Goal: Task Accomplishment & Management: Manage account settings

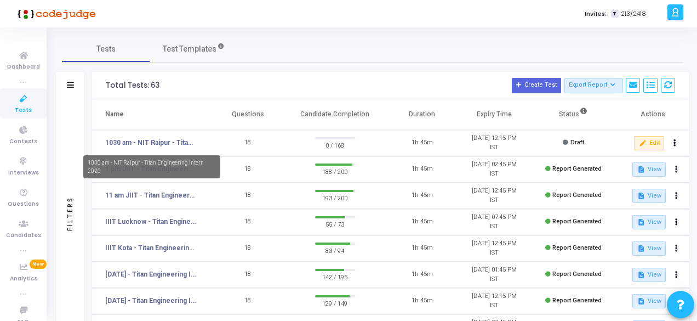
click at [157, 143] on link "1030 am - NIT Raipur - Titan Engineering Intern 2026" at bounding box center [150, 143] width 91 height 10
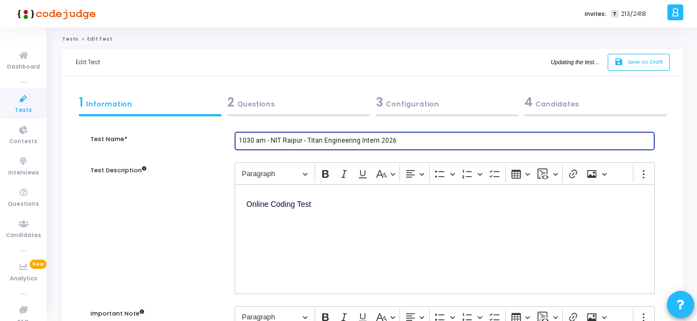
click at [255, 141] on input "1030 am - NIT Raipur - Titan Engineering Intern 2026" at bounding box center [445, 141] width 412 height 8
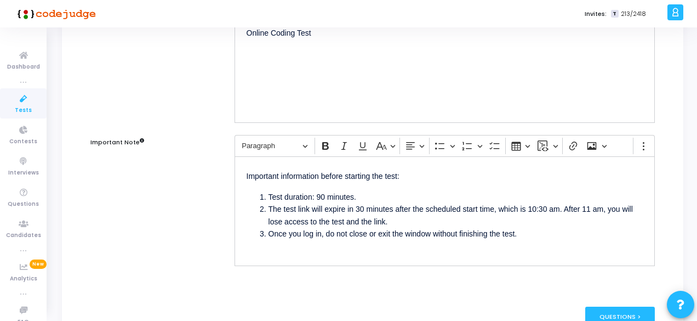
scroll to position [189, 0]
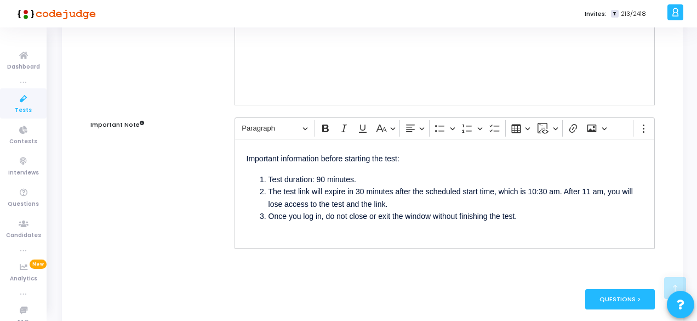
type input "10 am - NIT Raipur - Titan Engineering Intern 2026"
click at [546, 191] on li "The test link will expire in 30 minutes after the scheduled start time, which i…" at bounding box center [456, 197] width 374 height 25
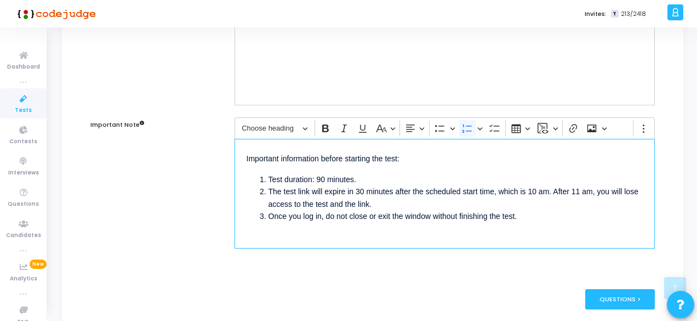
click at [578, 189] on li "The test link will expire in 30 minutes after the scheduled start time, which i…" at bounding box center [456, 197] width 374 height 25
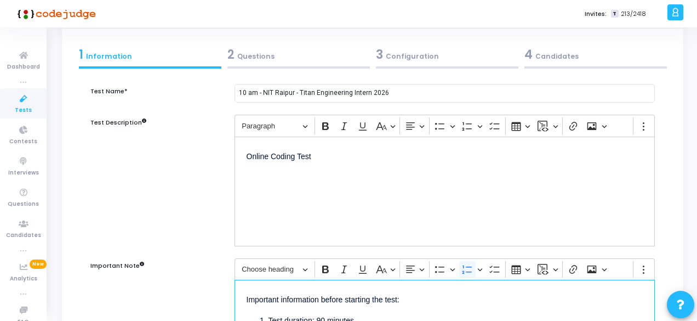
scroll to position [47, 0]
click at [248, 55] on div "2 Questions" at bounding box center [298, 56] width 143 height 18
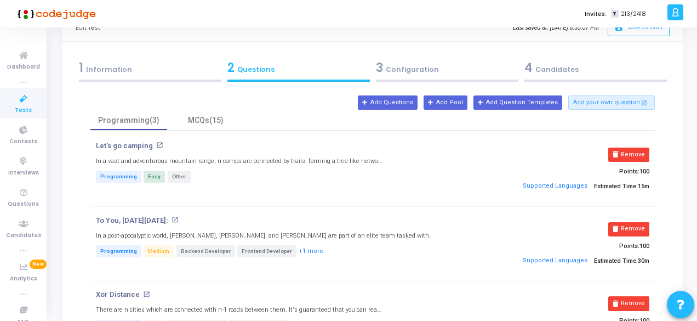
scroll to position [0, 0]
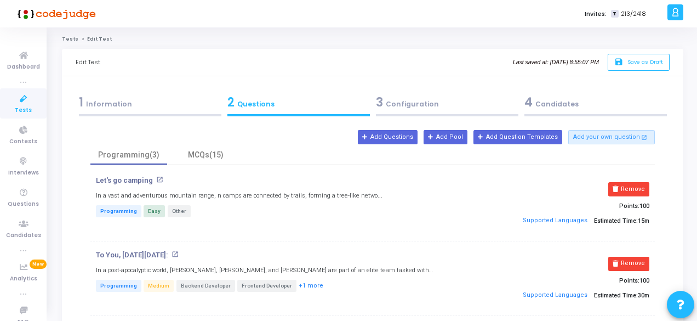
click at [408, 107] on div "3 Configuration" at bounding box center [447, 102] width 143 height 18
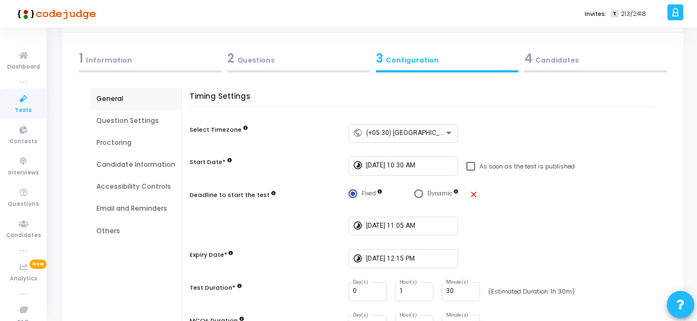
scroll to position [46, 0]
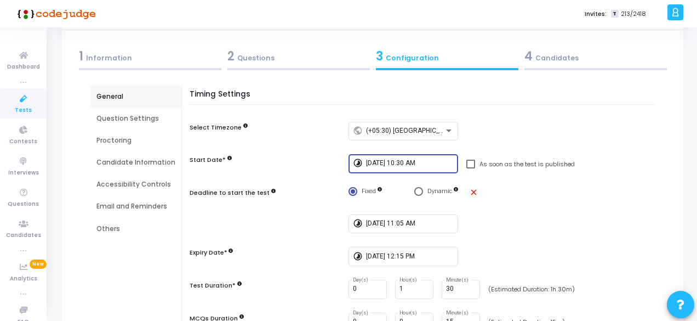
click at [425, 163] on input "[DATE] 10:30 AM" at bounding box center [410, 164] width 88 height 8
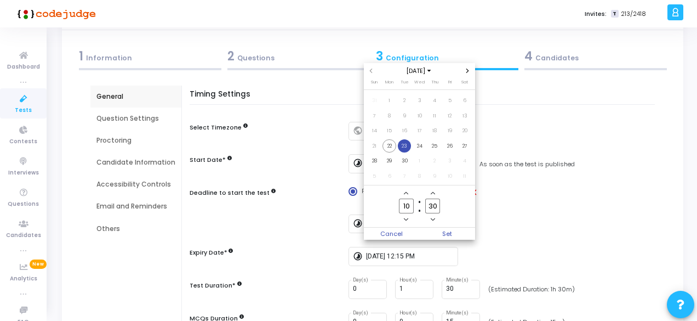
click at [439, 207] on input "30" at bounding box center [432, 205] width 14 height 15
type input "3"
type input "00"
click at [453, 235] on span "Set" at bounding box center [448, 233] width 56 height 12
type input "[DATE] 10:00 AM"
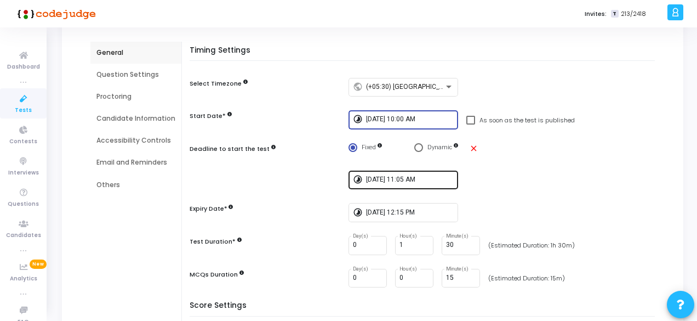
scroll to position [91, 0]
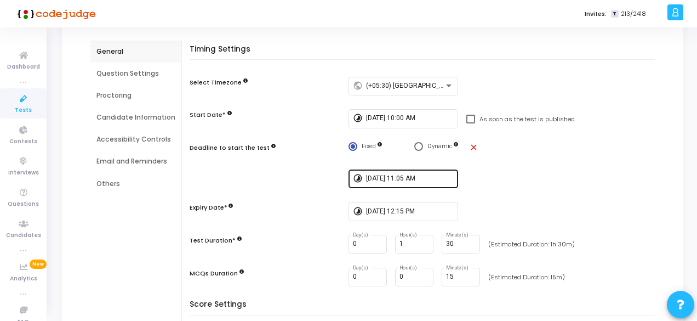
click at [415, 183] on div "[DATE] 11:05 AM" at bounding box center [410, 178] width 88 height 20
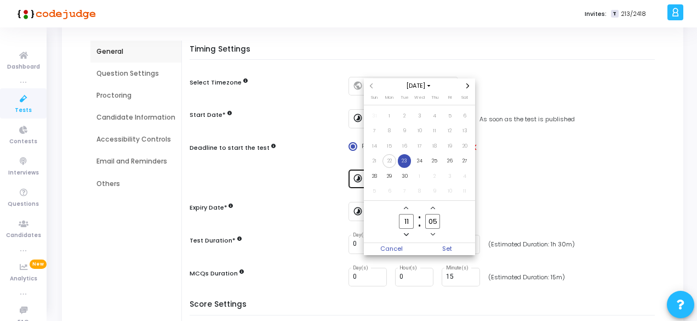
scroll to position [0, 0]
click at [411, 218] on input "11" at bounding box center [406, 221] width 14 height 15
type input "10"
click at [437, 221] on input "05" at bounding box center [432, 221] width 14 height 15
type input "0"
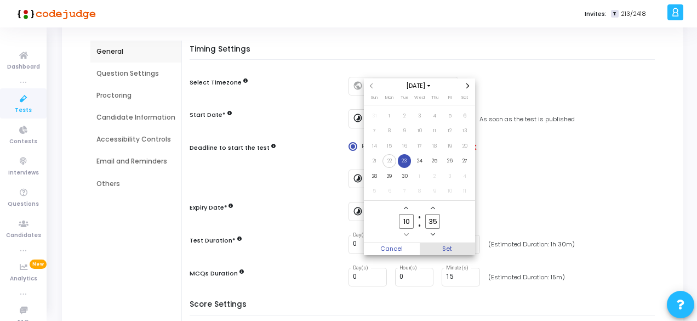
type input "35"
click at [451, 247] on span "Set" at bounding box center [448, 249] width 56 height 12
type input "[DATE] 10:35 AM"
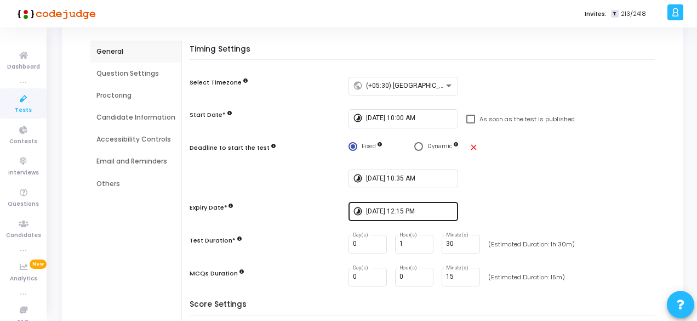
click at [404, 217] on div "[DATE] 12:15 PM" at bounding box center [410, 211] width 88 height 20
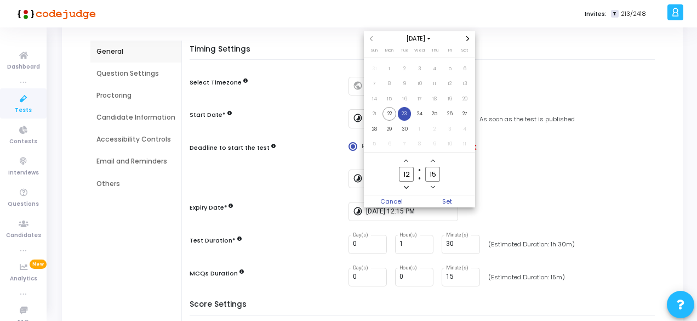
click at [409, 174] on input "12" at bounding box center [406, 174] width 14 height 15
type input "11"
click at [438, 172] on input "15" at bounding box center [432, 174] width 14 height 15
type input "1"
type input "45"
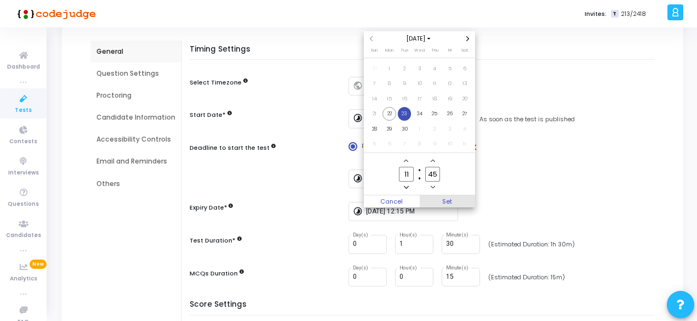
click at [453, 203] on span "Set" at bounding box center [448, 201] width 56 height 12
type input "[DATE] 11:45 AM"
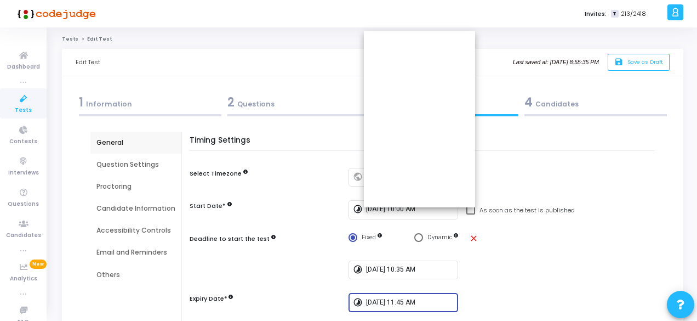
scroll to position [91, 0]
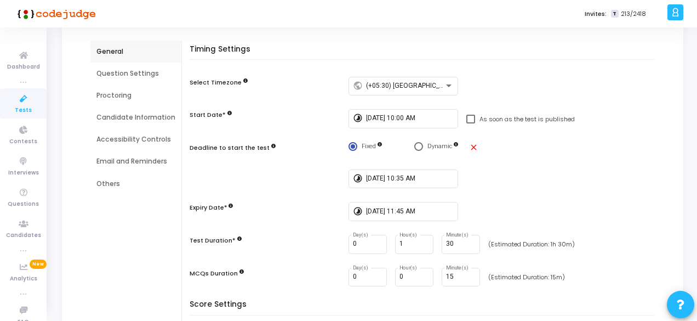
click at [479, 214] on div "timelapse [DATE] 11:45 AM" at bounding box center [505, 211] width 312 height 19
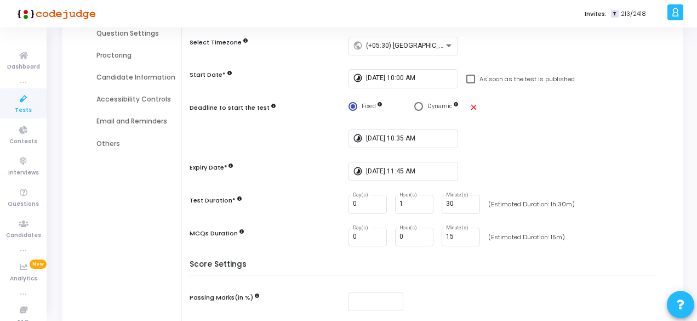
scroll to position [0, 0]
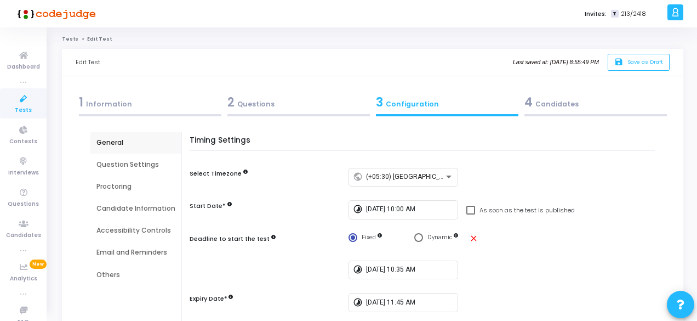
click at [550, 105] on div "4 Candidates" at bounding box center [596, 102] width 143 height 18
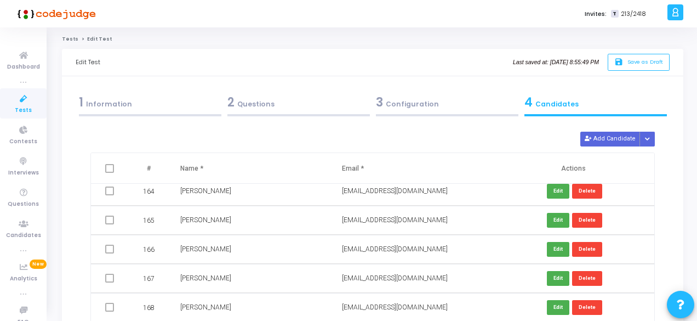
scroll to position [109, 0]
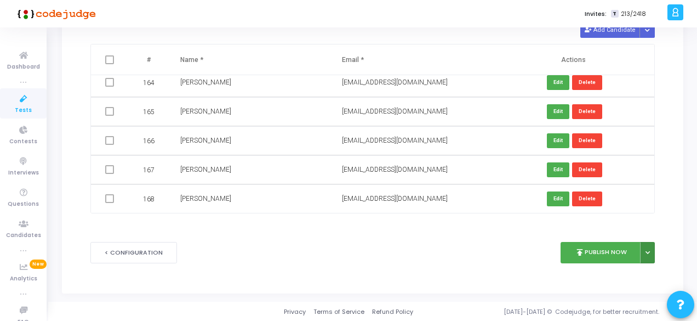
click at [649, 257] on button at bounding box center [647, 252] width 15 height 21
click at [612, 277] on button "Publish Later" at bounding box center [612, 278] width 84 height 18
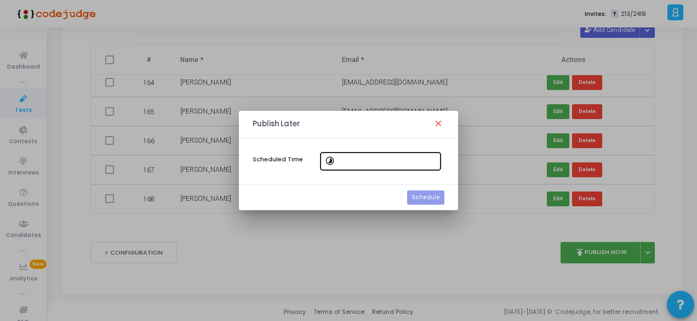
click at [330, 162] on mat-icon "timelapse" at bounding box center [331, 161] width 13 height 13
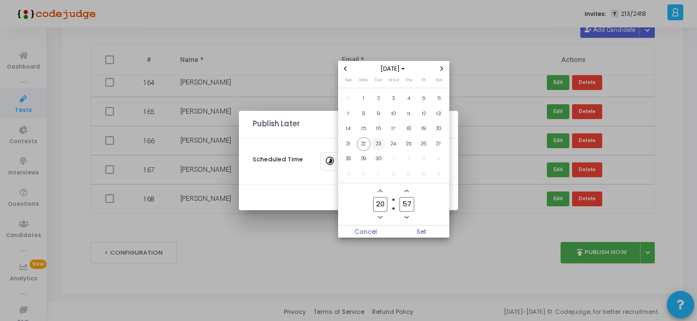
click at [380, 146] on span "23" at bounding box center [379, 144] width 14 height 14
click at [385, 202] on input "20" at bounding box center [380, 204] width 14 height 15
type input "2"
type input "09"
click at [412, 202] on input "57" at bounding box center [407, 204] width 14 height 15
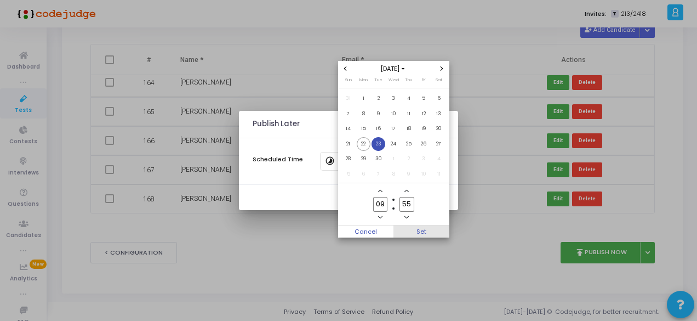
type input "55"
click at [426, 232] on span "Set" at bounding box center [422, 231] width 56 height 12
type input "[DATE] 9:55 AM"
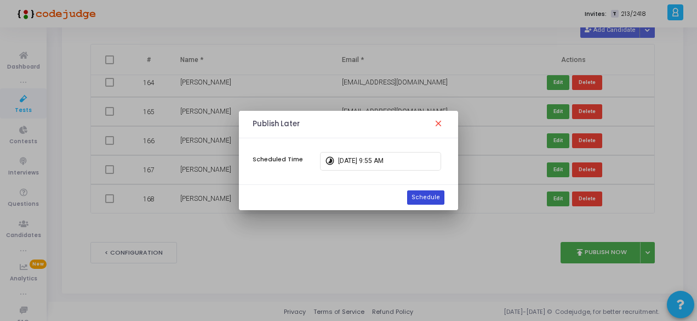
click at [424, 198] on button "Schedule" at bounding box center [425, 197] width 37 height 14
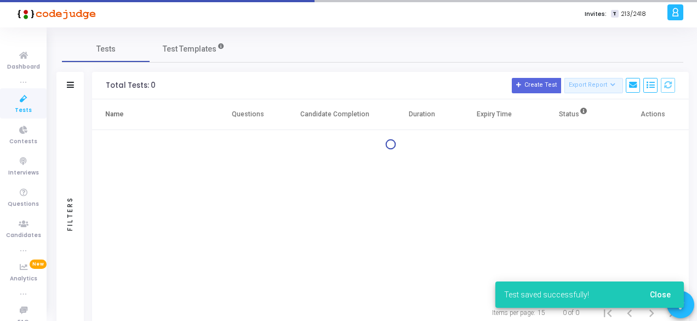
scroll to position [35, 0]
